Goal: Information Seeking & Learning: Learn about a topic

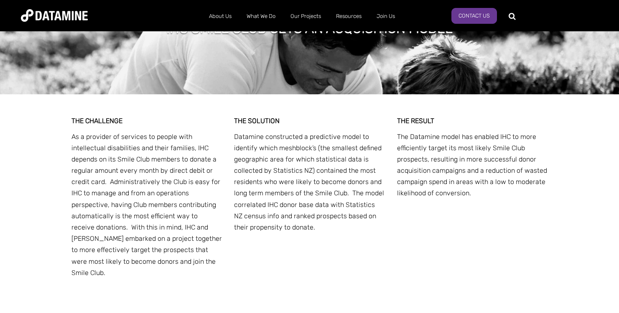
scroll to position [1497, 0]
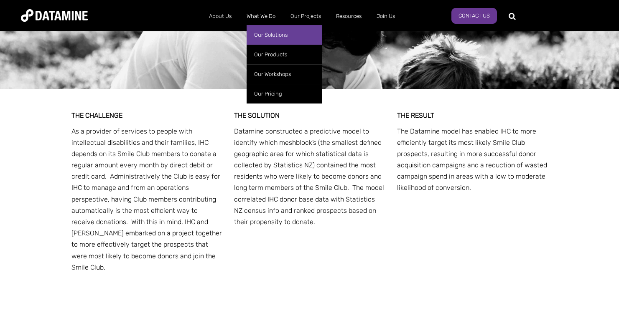
click at [266, 35] on link "Our Solutions" at bounding box center [283, 35] width 75 height 20
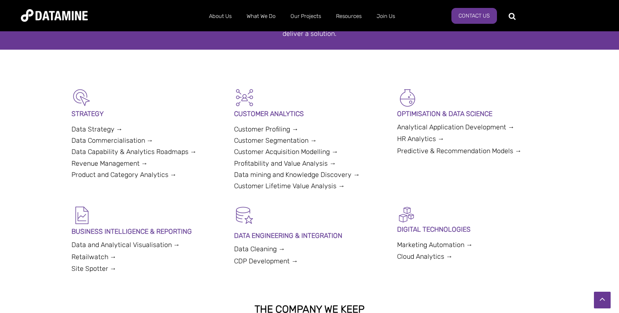
scroll to position [172, 0]
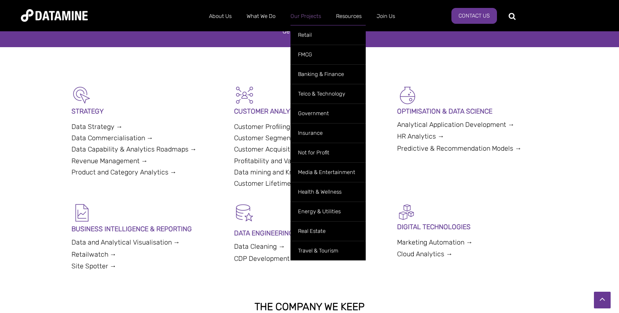
click at [307, 16] on link "Our Projects" at bounding box center [306, 16] width 46 height 22
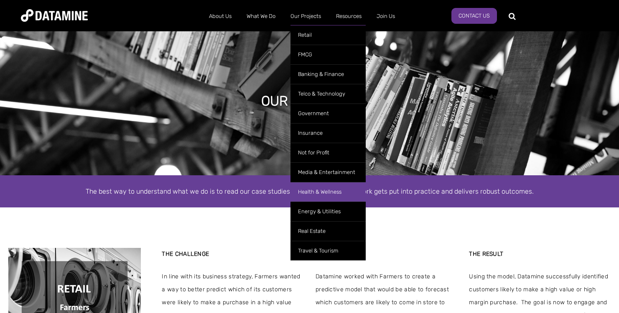
click at [319, 193] on link "Health & Wellness" at bounding box center [327, 192] width 75 height 20
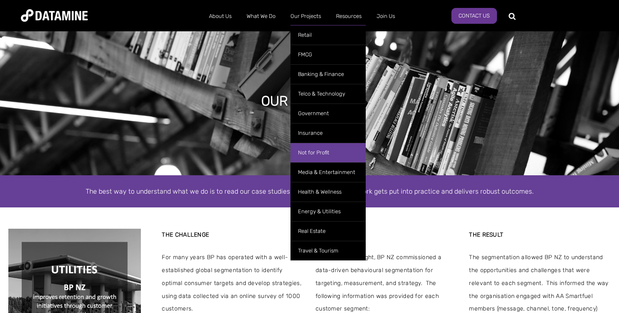
click at [315, 151] on link "Not for Profit" at bounding box center [327, 153] width 75 height 20
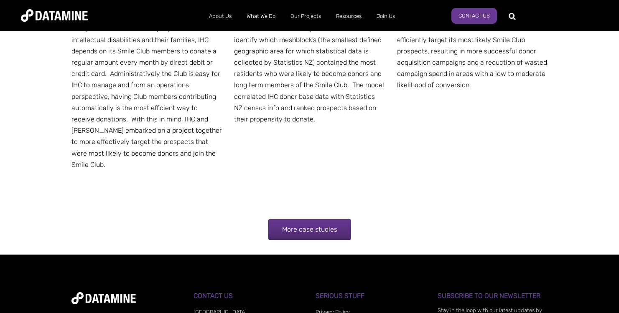
scroll to position [1597, 0]
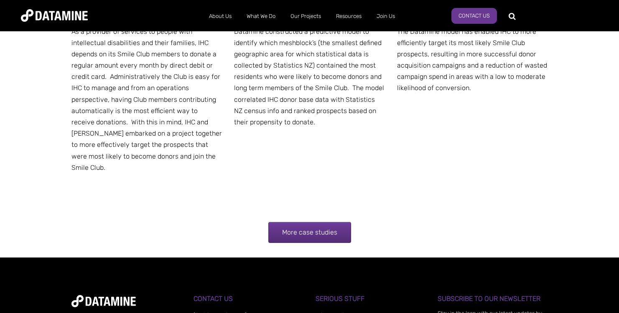
click at [317, 222] on link "More case studies" at bounding box center [309, 232] width 83 height 21
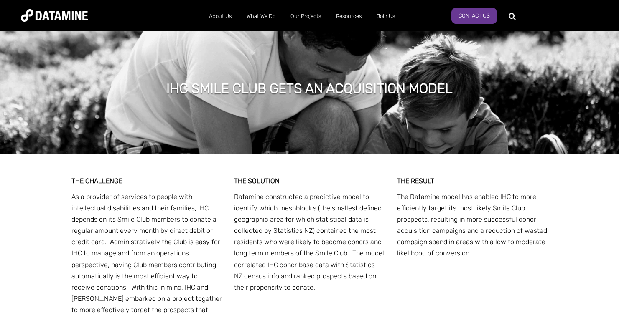
scroll to position [1436, 0]
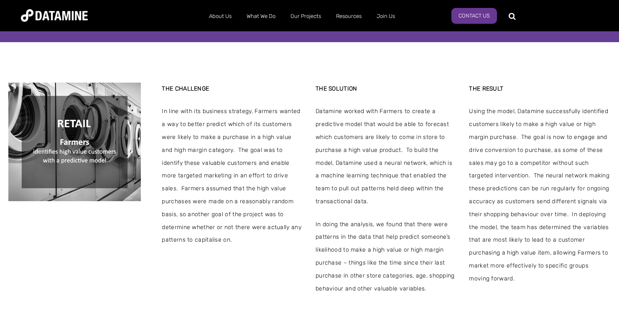
scroll to position [155, 0]
